Goal: Find specific page/section: Find specific page/section

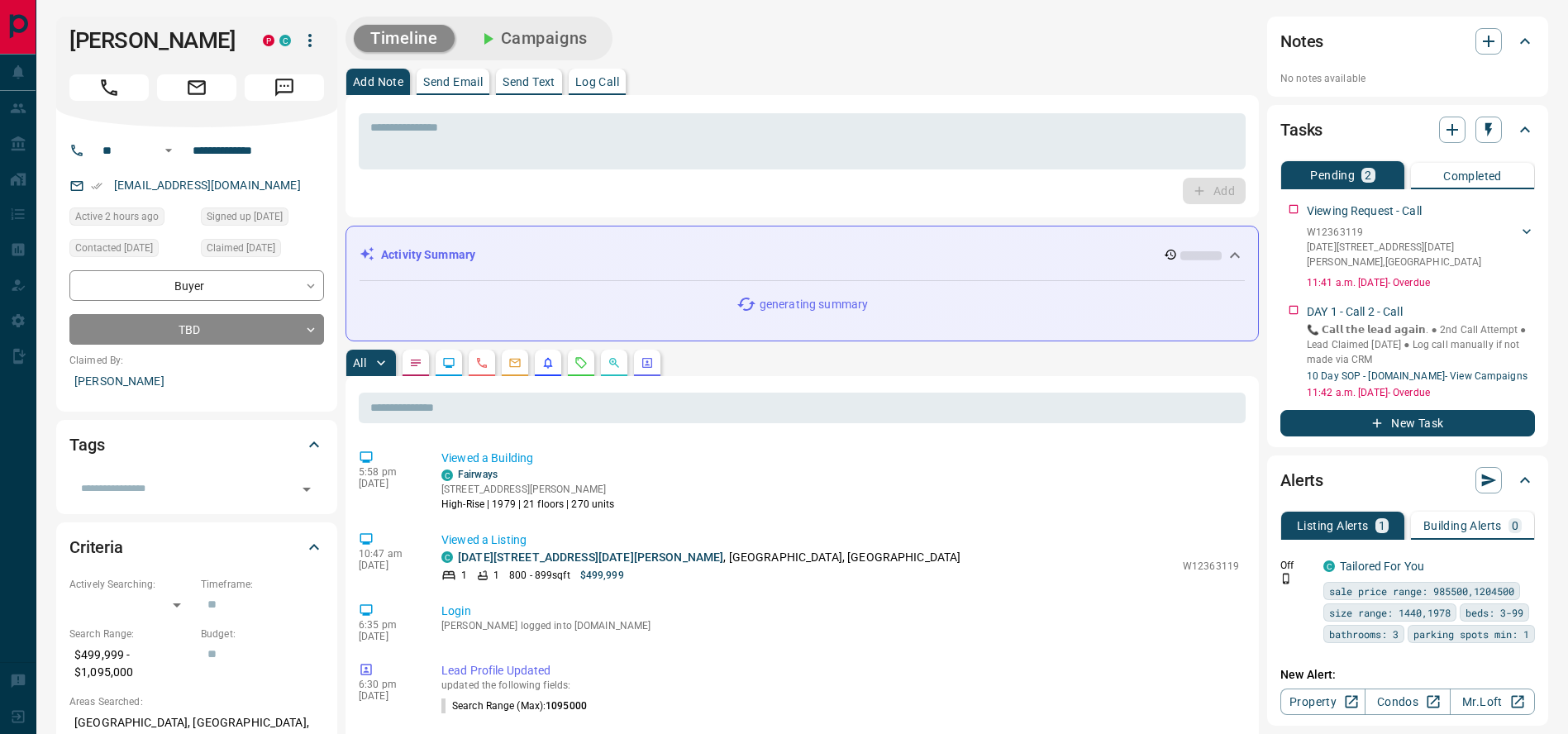
click at [649, 364] on icon "Agent Actions" at bounding box center [646, 362] width 10 height 10
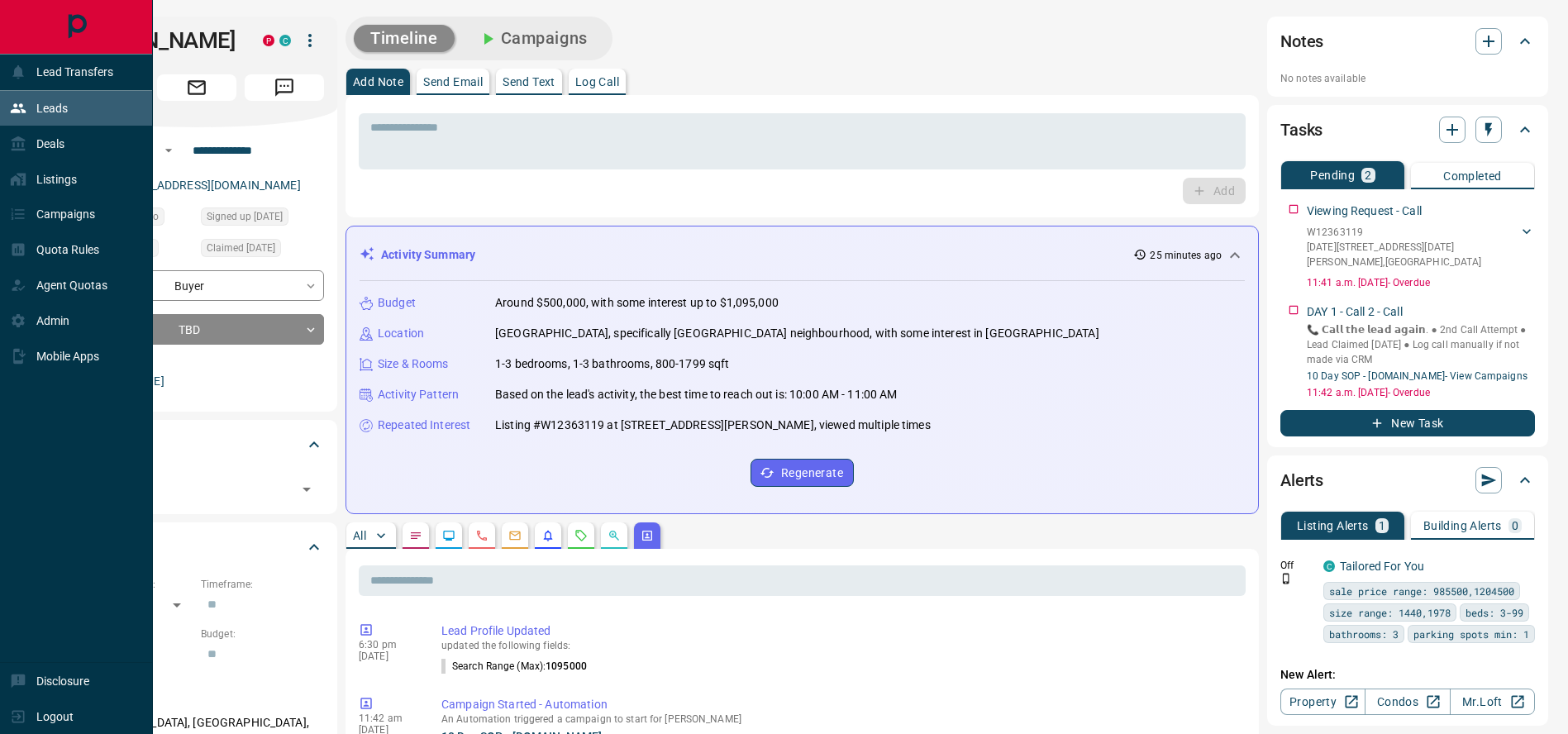
click at [26, 109] on div "Leads" at bounding box center [38, 108] width 58 height 27
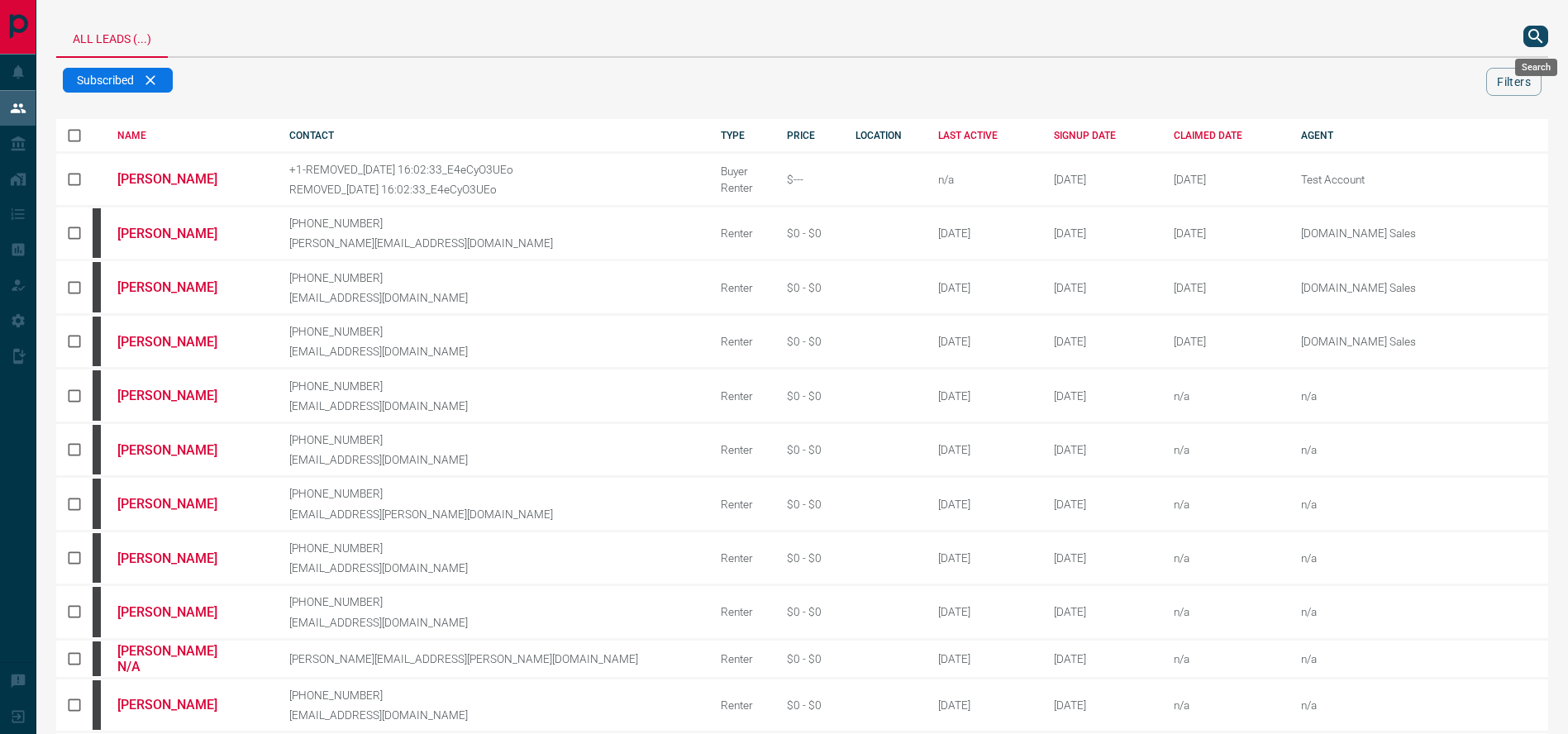
click at [1536, 27] on icon "search button" at bounding box center [1535, 36] width 20 height 20
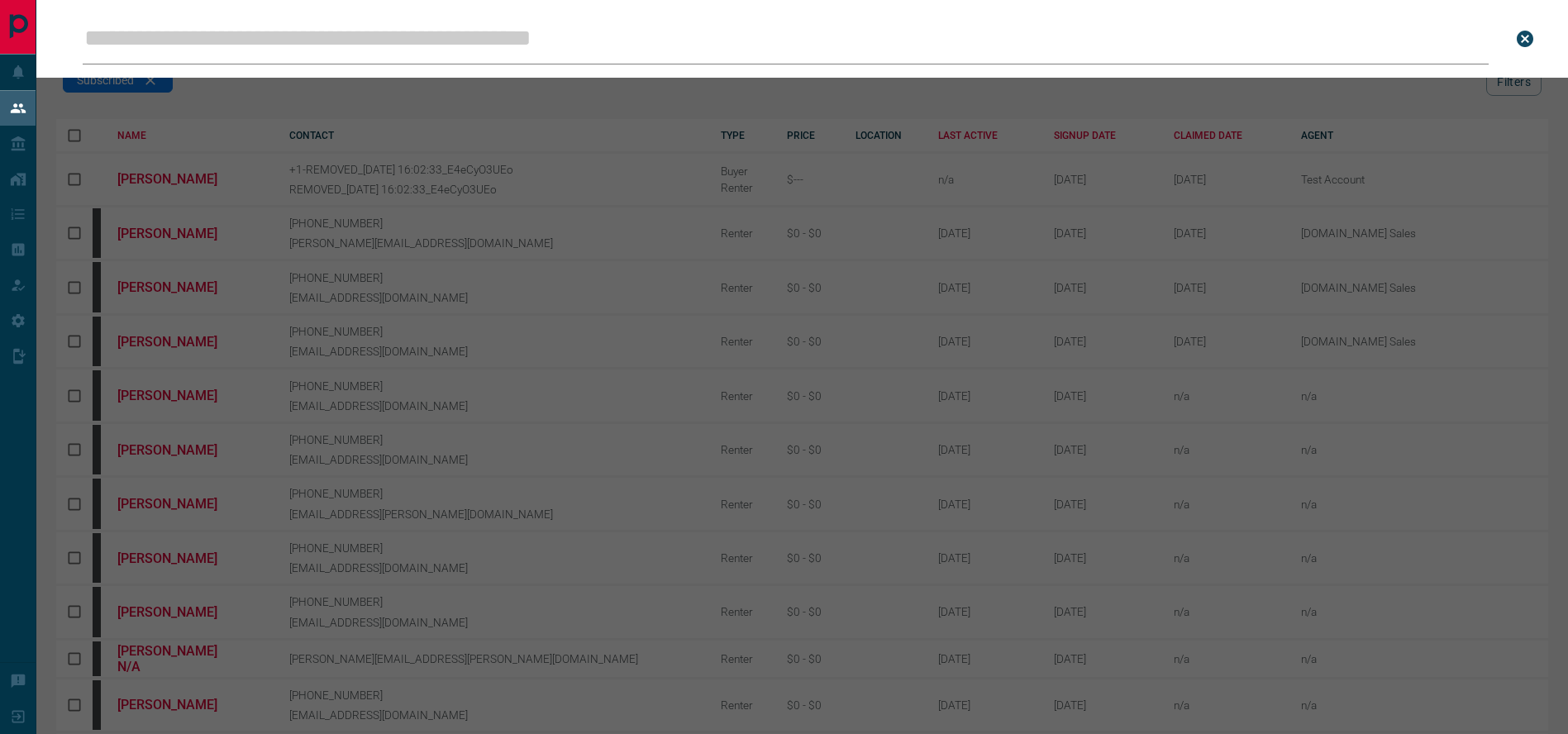
type input "**********"
